Goal: Find specific page/section: Find specific page/section

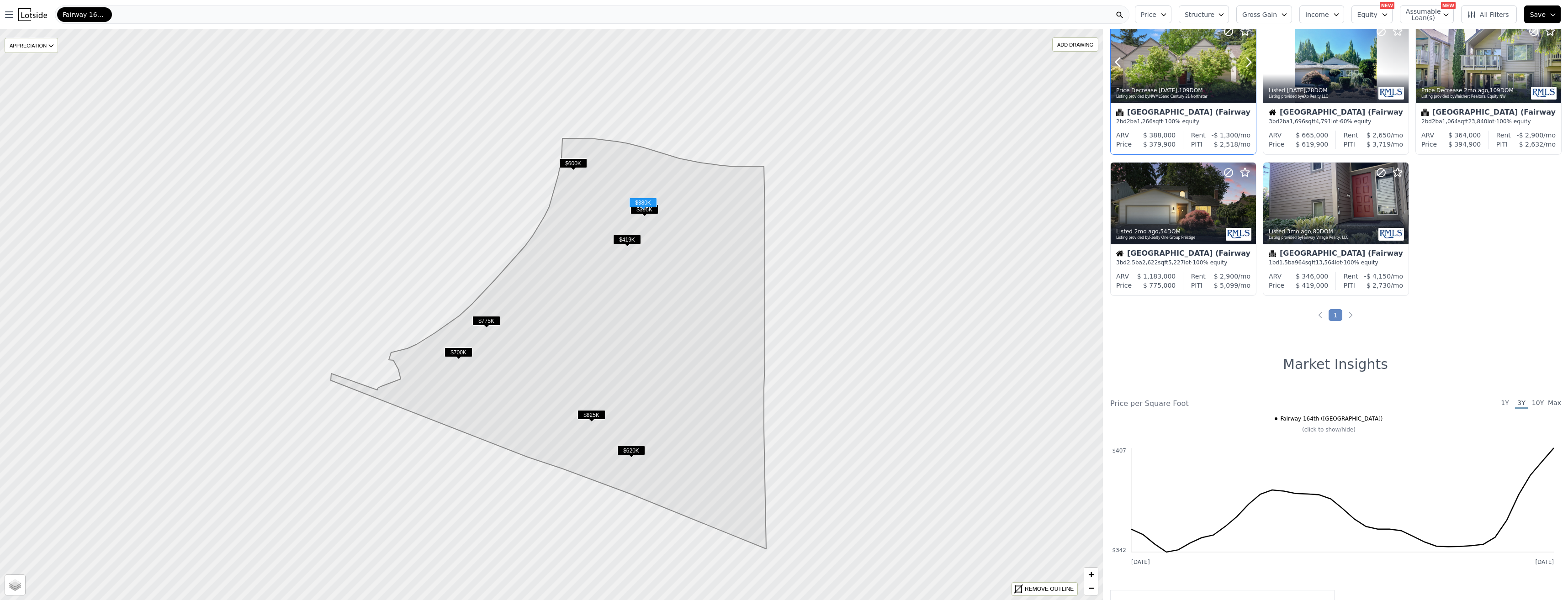
scroll to position [183, 0]
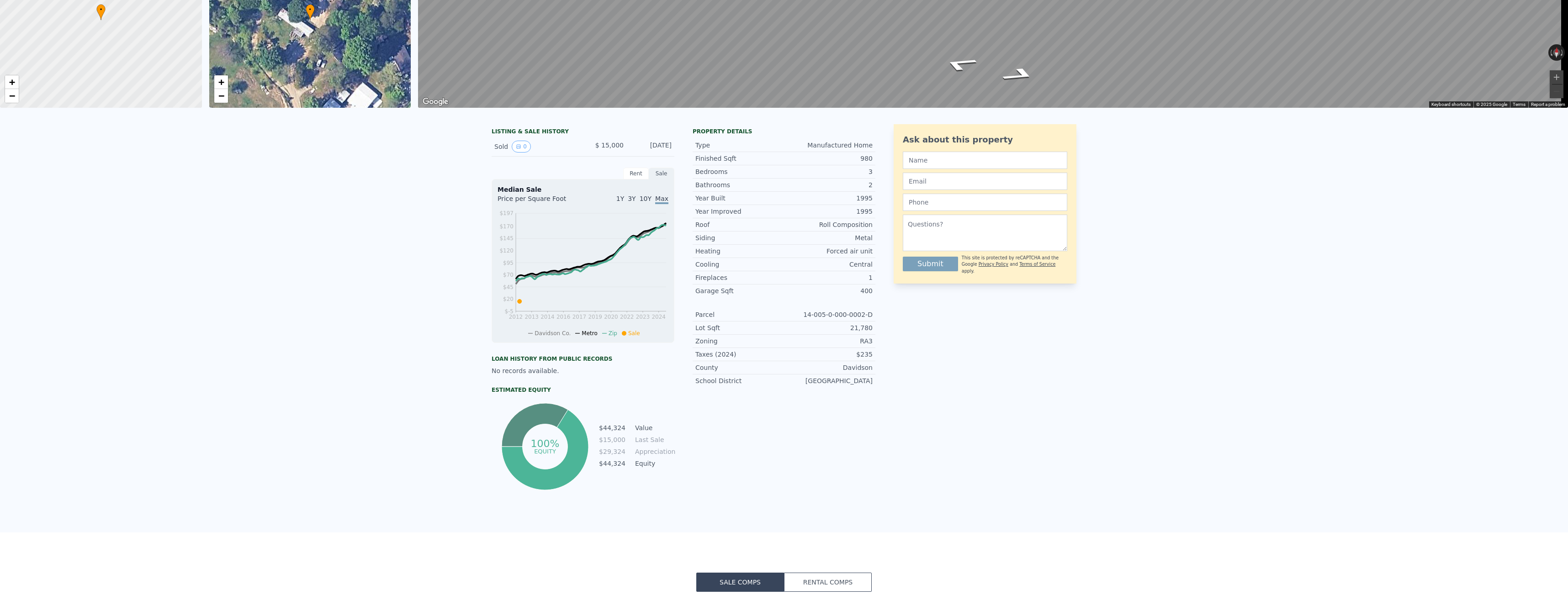
scroll to position [3, 0]
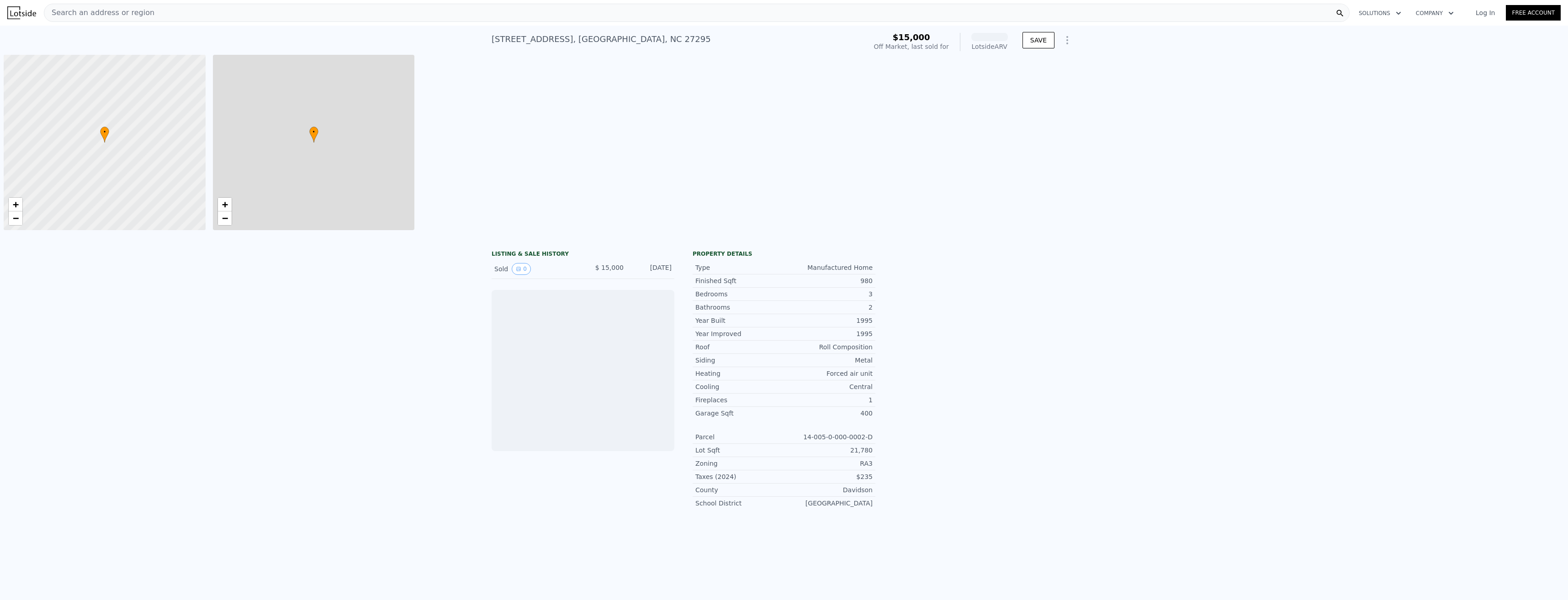
scroll to position [0, 4]
